Goal: Information Seeking & Learning: Learn about a topic

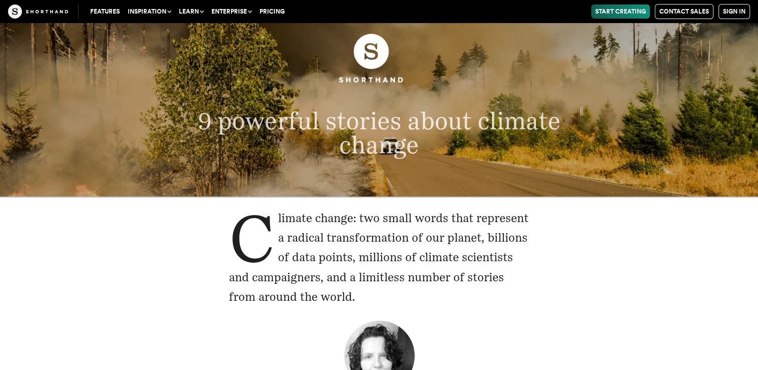
scroll to position [56, 0]
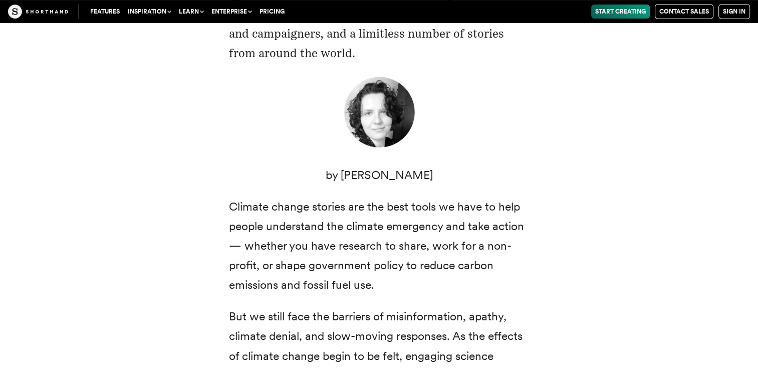
scroll to position [302, 0]
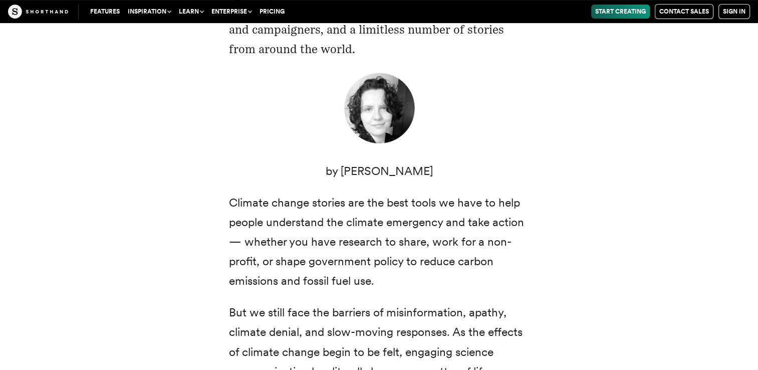
click at [711, 306] on div "Climate change: two small words that represent a radical transformation of our …" at bounding box center [379, 245] width 681 height 593
click at [708, 269] on div "Climate change: two small words that represent a radical transformation of our …" at bounding box center [379, 245] width 681 height 593
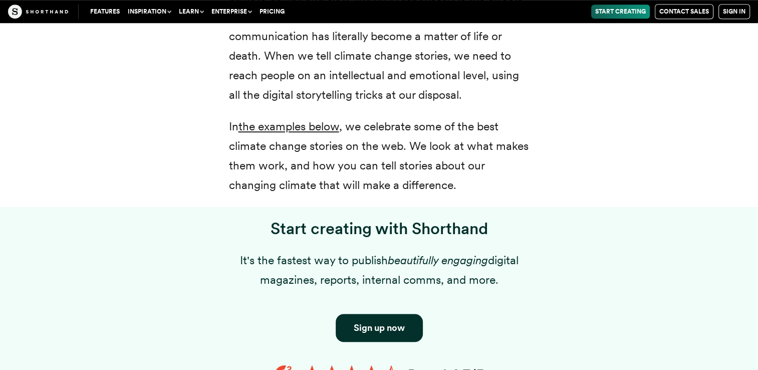
scroll to position [670, 0]
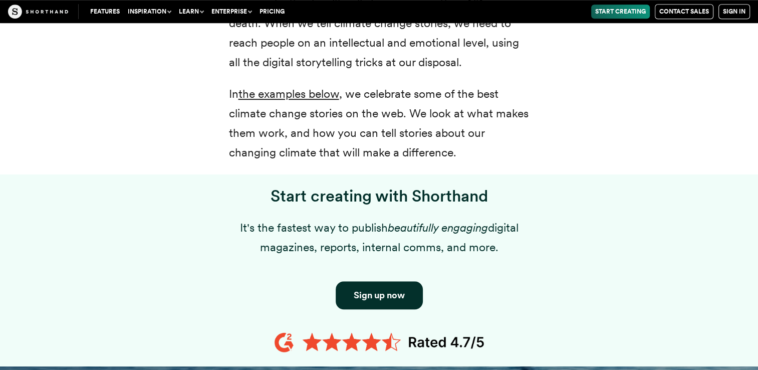
click at [542, 192] on div "Start creating with Shorthand It's the fastest way to publish beautifully engag…" at bounding box center [379, 272] width 341 height 172
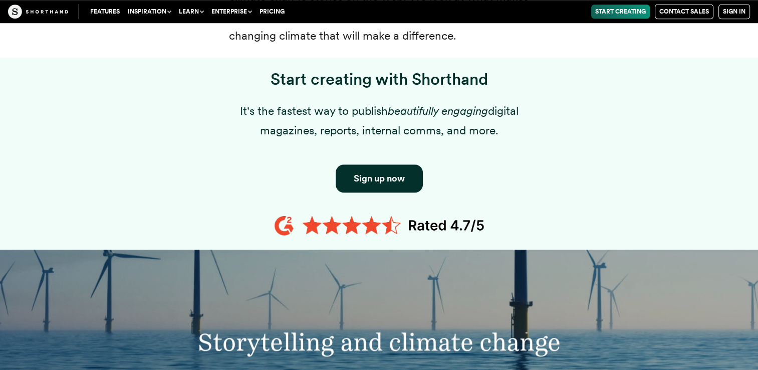
scroll to position [809, 0]
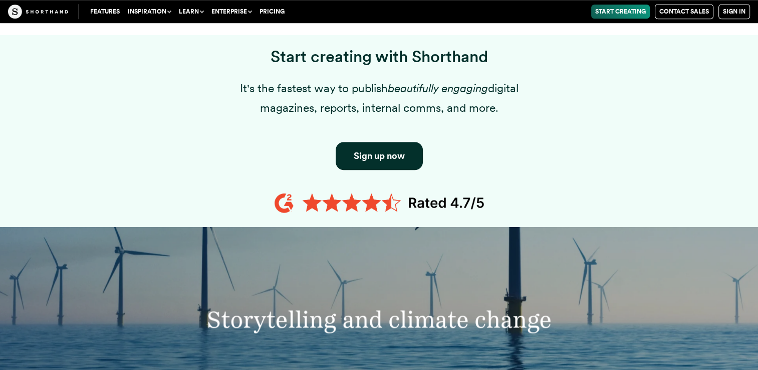
click at [629, 126] on div "Start creating with Shorthand It's the fastest way to publish beautifully engag…" at bounding box center [379, 131] width 681 height 192
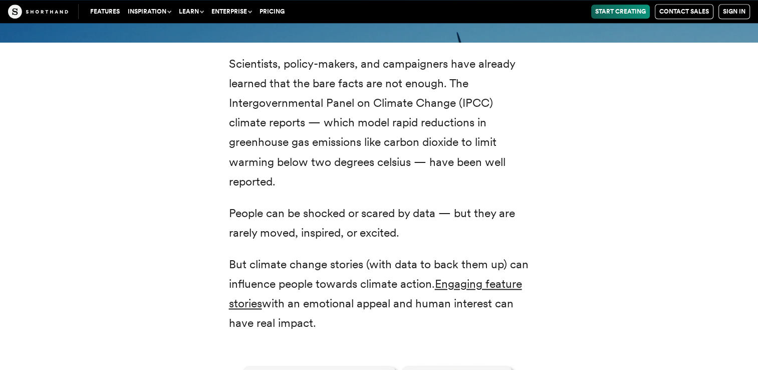
scroll to position [1179, 0]
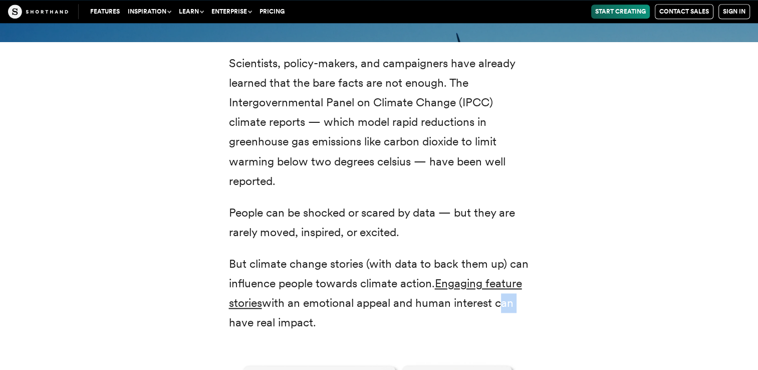
click at [690, 278] on div "Scientists, policy-makers, and campaigners have already learned that the bare f…" at bounding box center [379, 373] width 681 height 663
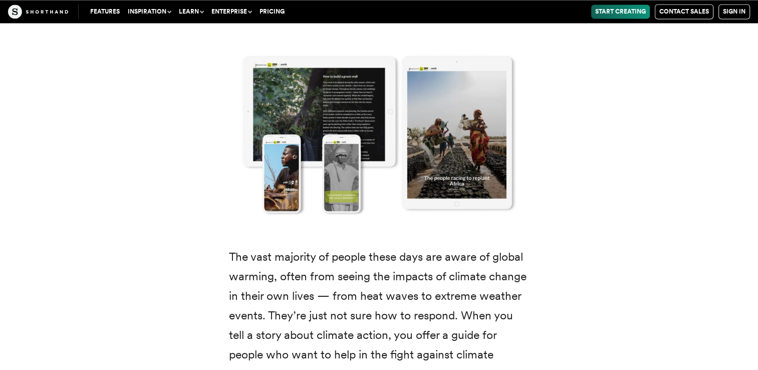
click at [631, 257] on div "Scientists, policy-makers, and campaigners have already learned that the bare f…" at bounding box center [379, 64] width 681 height 663
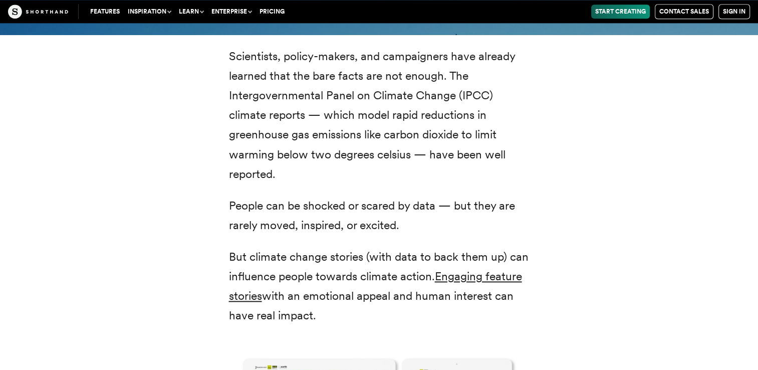
scroll to position [1188, 0]
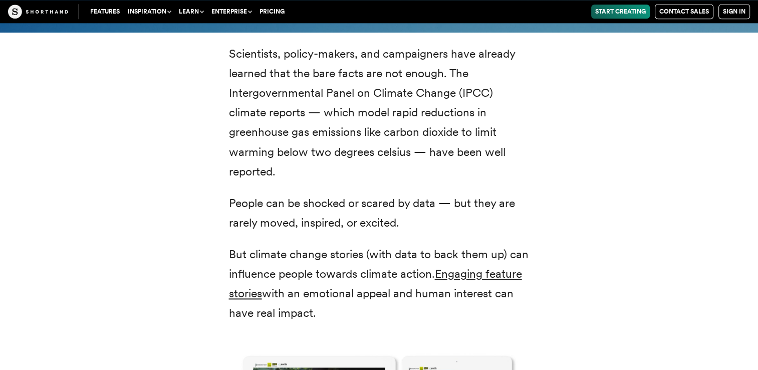
click at [366, 199] on p "People can be shocked or scared by data — but they are rarely moved, inspired, …" at bounding box center [379, 212] width 300 height 39
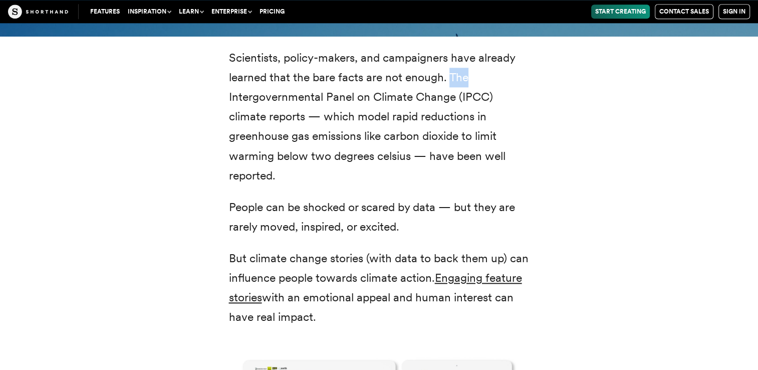
click at [453, 139] on p "Scientists, policy-makers, and campaigners have already learned that the bare f…" at bounding box center [379, 116] width 300 height 137
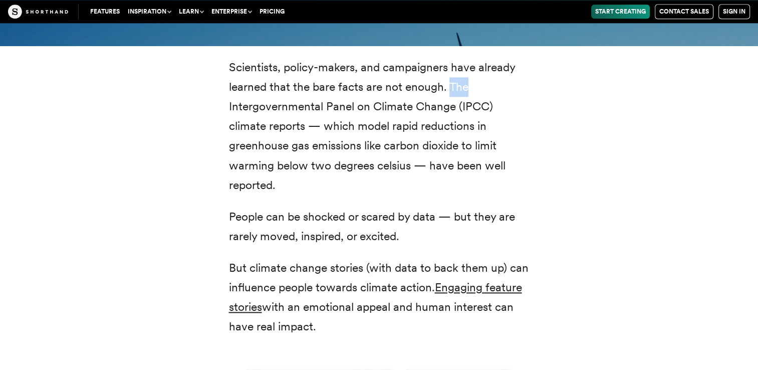
copy div "The Intergovernmental Panel on Climate Change (IPCC) climate reports — which mo…"
click at [524, 85] on p "Scientists, policy-makers, and campaigners have already learned that the bare f…" at bounding box center [379, 126] width 300 height 137
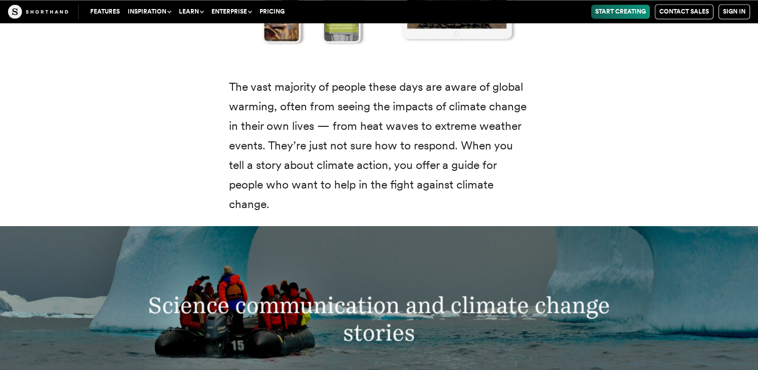
scroll to position [1659, 0]
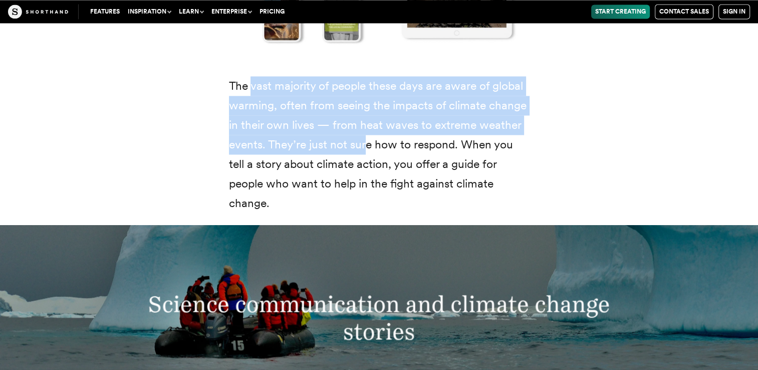
drag, startPoint x: 252, startPoint y: 83, endPoint x: 365, endPoint y: 145, distance: 128.2
click at [365, 145] on p "The vast majority of people these days are aware of global warming, often from …" at bounding box center [379, 144] width 300 height 137
click at [311, 125] on p "The vast majority of people these days are aware of global warming, often from …" at bounding box center [379, 144] width 300 height 137
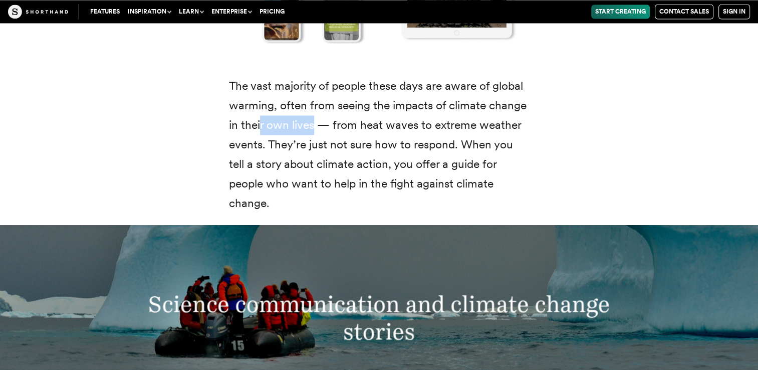
drag, startPoint x: 315, startPoint y: 127, endPoint x: 264, endPoint y: 136, distance: 51.4
click at [264, 136] on p "The vast majority of people these days are aware of global warming, often from …" at bounding box center [379, 144] width 300 height 137
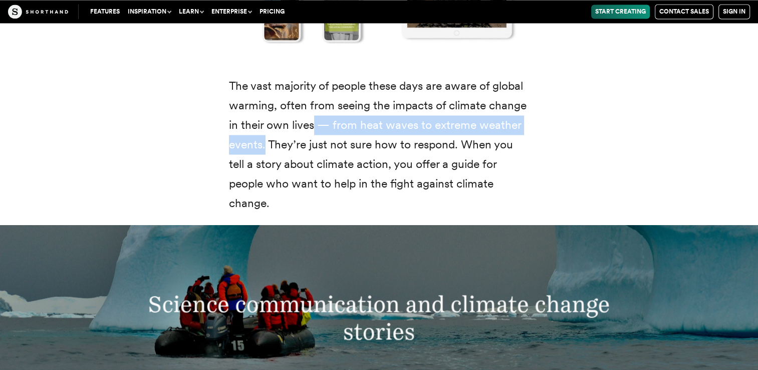
click at [266, 139] on p "The vast majority of people these days are aware of global warming, often from …" at bounding box center [379, 144] width 300 height 137
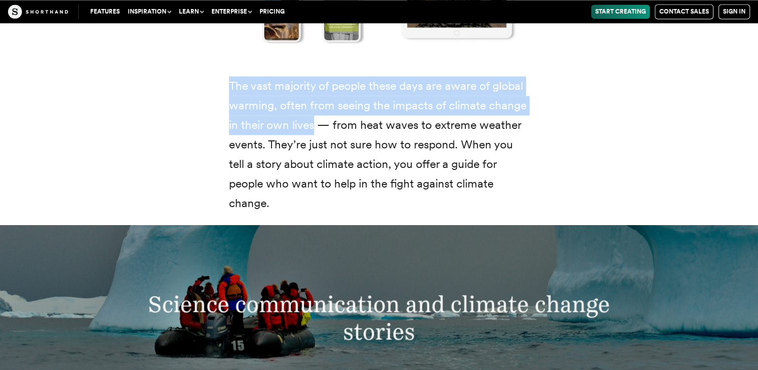
drag, startPoint x: 266, startPoint y: 139, endPoint x: 228, endPoint y: 84, distance: 67.0
click at [229, 84] on p "The vast majority of people these days are aware of global warming, often from …" at bounding box center [379, 144] width 300 height 137
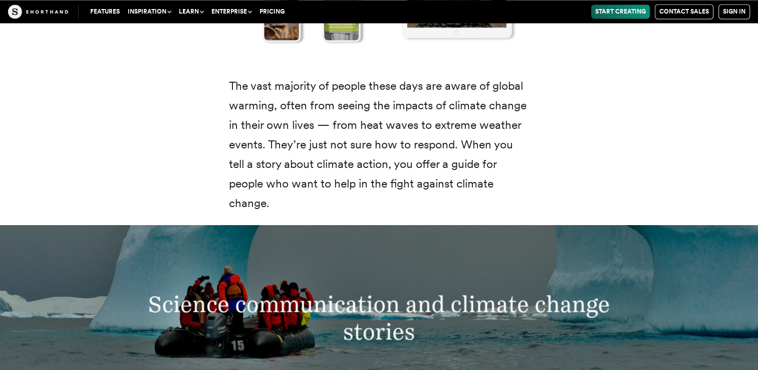
drag, startPoint x: 228, startPoint y: 84, endPoint x: 265, endPoint y: 149, distance: 74.7
click at [265, 149] on p "The vast majority of people these days are aware of global warming, often from …" at bounding box center [379, 144] width 300 height 137
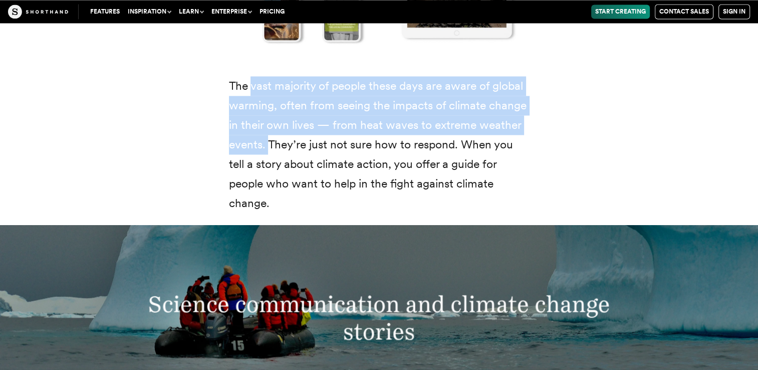
drag, startPoint x: 265, startPoint y: 149, endPoint x: 251, endPoint y: 79, distance: 71.4
click at [251, 79] on p "The vast majority of people these days are aware of global warming, often from …" at bounding box center [379, 144] width 300 height 137
copy p "vast majority of people these days are aware of global warming, often from seei…"
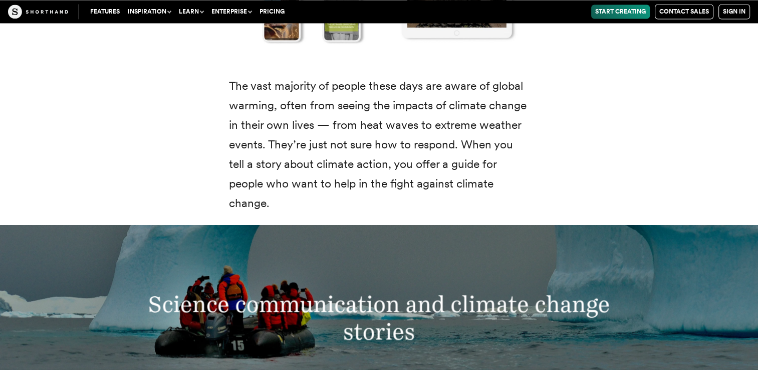
click at [521, 140] on p "The vast majority of people these days are aware of global warming, often from …" at bounding box center [379, 144] width 300 height 137
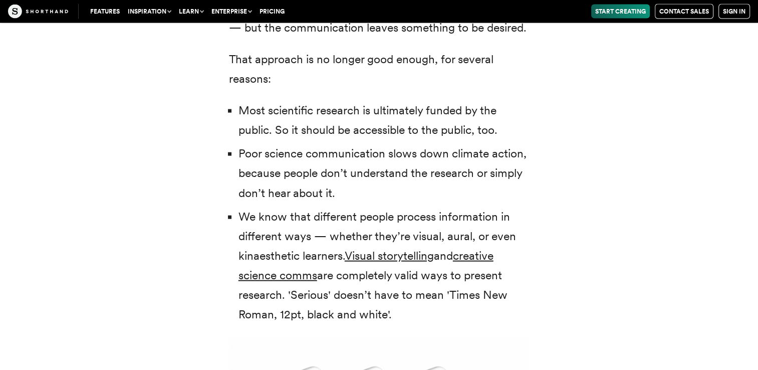
scroll to position [2212, 0]
drag, startPoint x: 238, startPoint y: 84, endPoint x: 337, endPoint y: 168, distance: 129.7
click at [337, 168] on ul "Most scientific research is ultimately funded by the public. So it should be ac…" at bounding box center [379, 211] width 300 height 223
click at [338, 170] on li "Poor science communication slows down climate action, because people don’t unde…" at bounding box center [383, 172] width 291 height 59
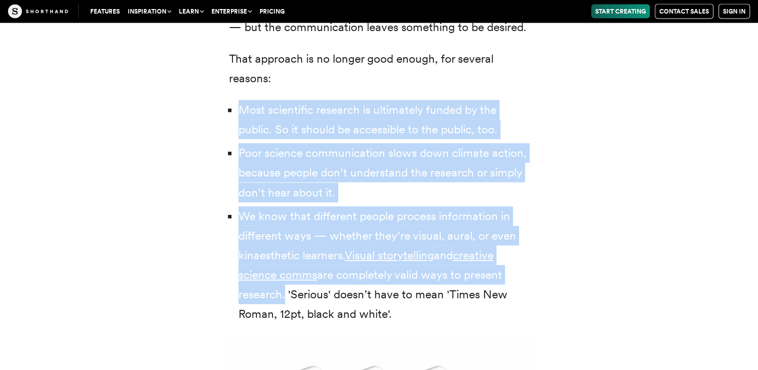
drag, startPoint x: 281, startPoint y: 279, endPoint x: 226, endPoint y: 87, distance: 200.0
drag, startPoint x: 226, startPoint y: 87, endPoint x: 260, endPoint y: 105, distance: 38.5
copy ul "Most scientific research is ultimately funded by the public. So it should be ac…"
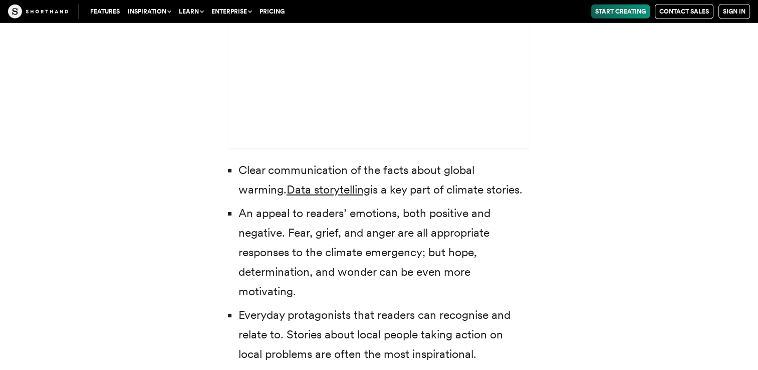
scroll to position [3011, 0]
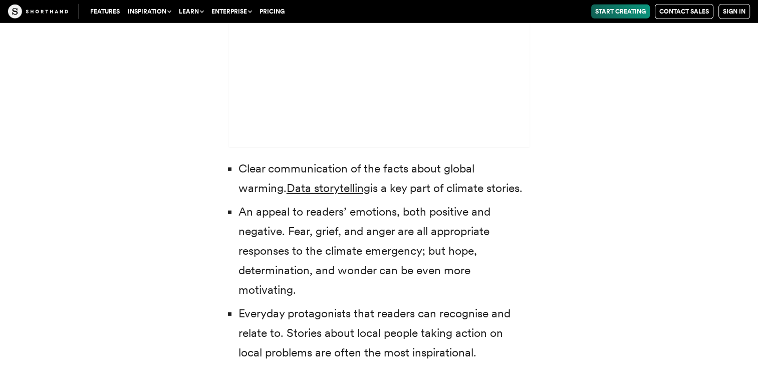
click at [238, 159] on li "Clear communication of the facts about global warming. Data storytelling is a k…" at bounding box center [383, 178] width 291 height 39
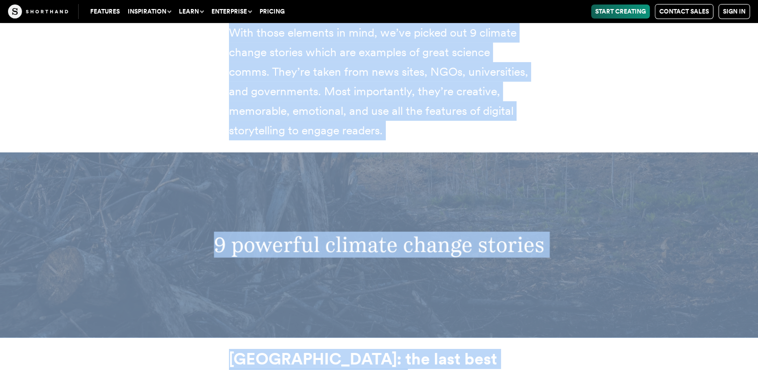
scroll to position [3433, 0]
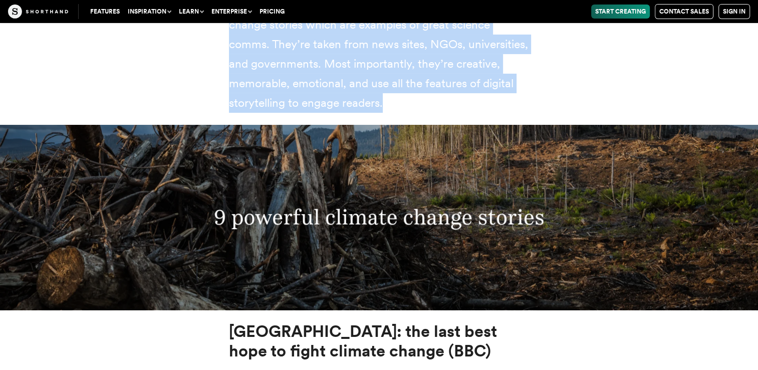
drag, startPoint x: 229, startPoint y: 137, endPoint x: 525, endPoint y: 83, distance: 300.4
copy div "Clear communication of the facts about global warming. Data storytelling is a k…"
